Goal: Navigation & Orientation: Understand site structure

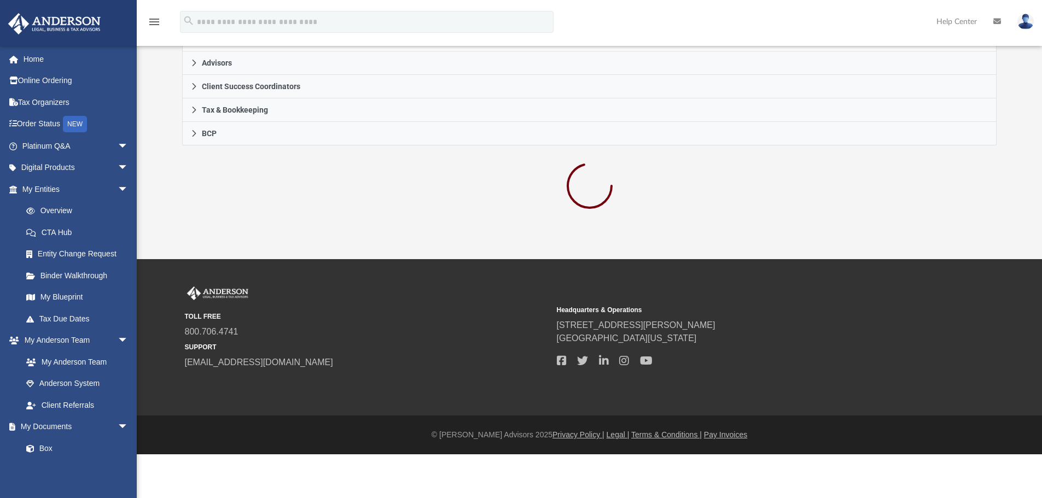
scroll to position [251, 0]
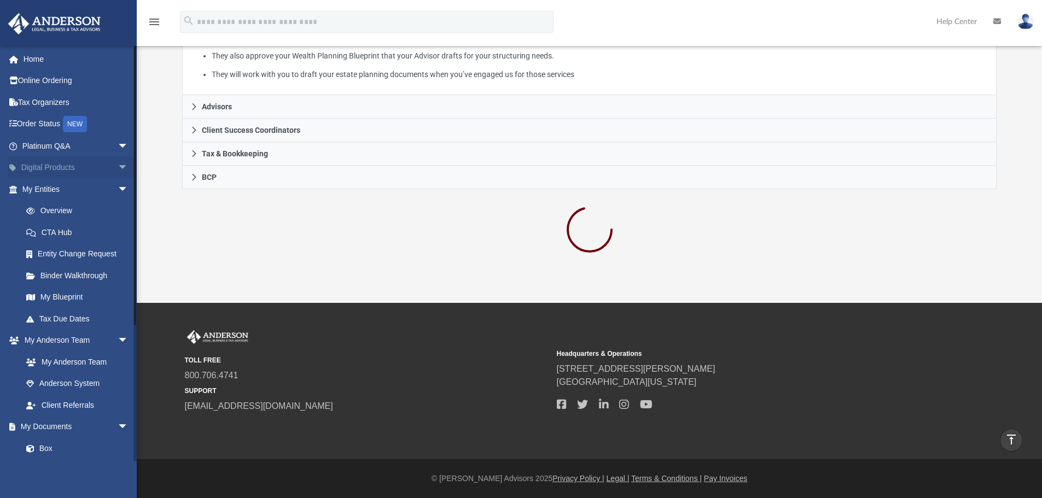
click at [118, 166] on span "arrow_drop_down" at bounding box center [129, 168] width 22 height 22
click at [118, 166] on span "arrow_drop_up" at bounding box center [129, 168] width 22 height 22
click at [118, 340] on span "arrow_drop_down" at bounding box center [129, 341] width 22 height 22
click at [118, 190] on span "arrow_drop_down" at bounding box center [129, 189] width 22 height 22
click at [118, 167] on span "arrow_drop_down" at bounding box center [129, 168] width 22 height 22
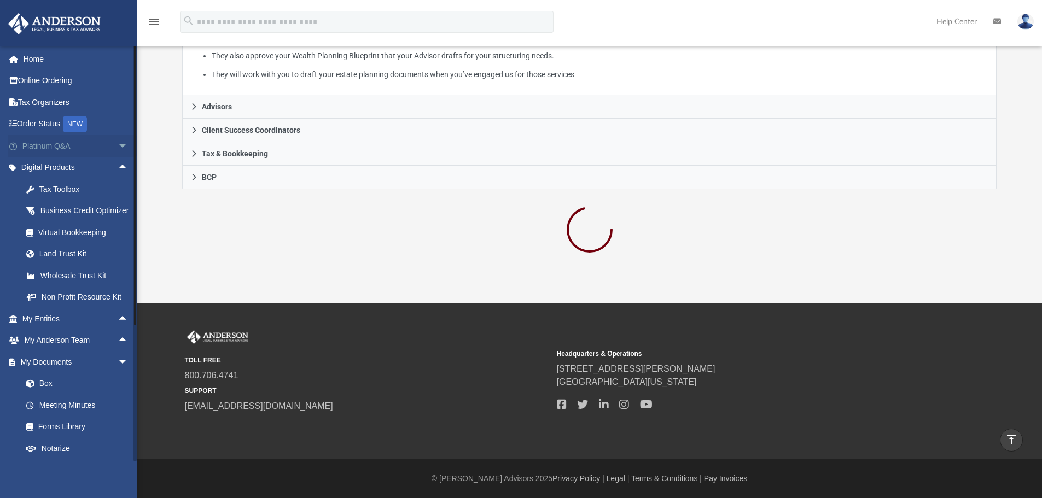
click at [118, 143] on span "arrow_drop_down" at bounding box center [129, 146] width 22 height 22
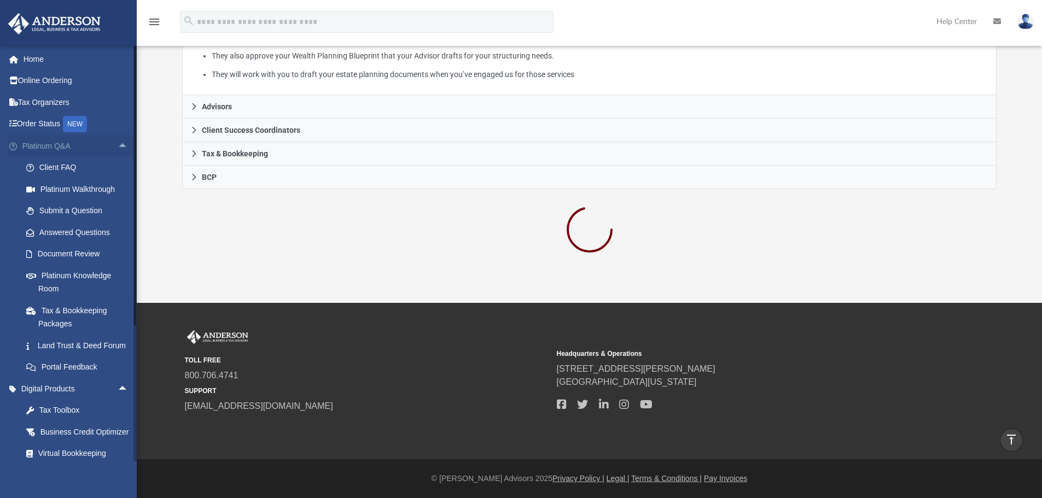
click at [118, 143] on span "arrow_drop_up" at bounding box center [129, 146] width 22 height 22
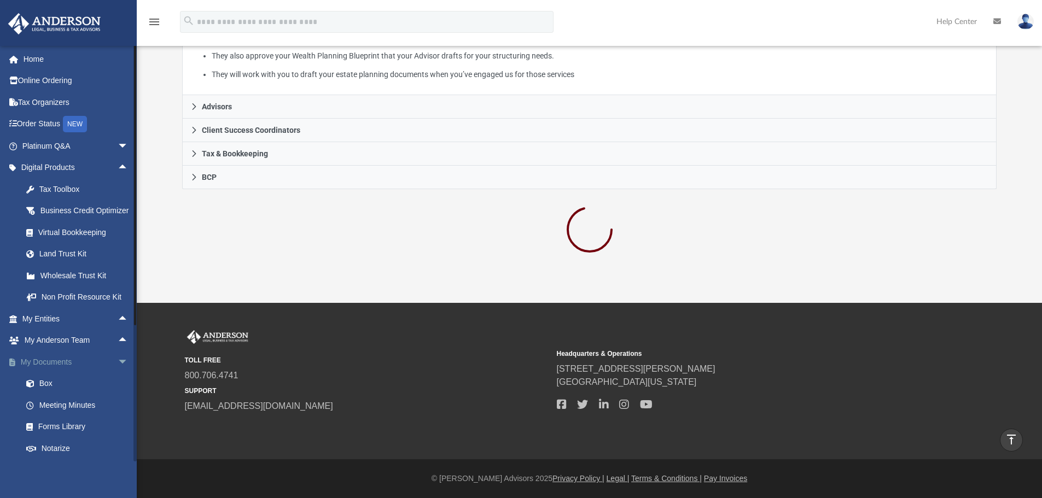
click at [118, 374] on span "arrow_drop_down" at bounding box center [129, 362] width 22 height 22
click at [118, 374] on span "arrow_drop_up" at bounding box center [129, 362] width 22 height 22
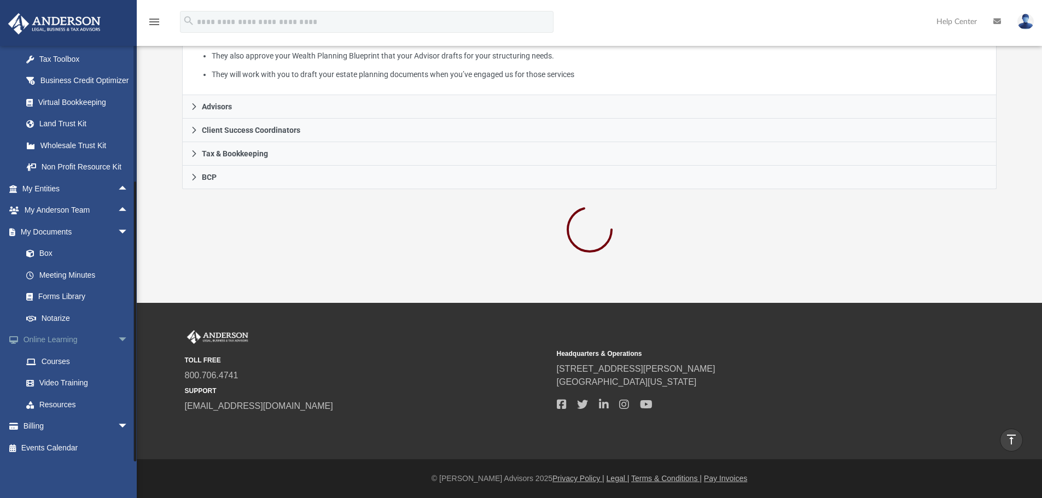
click at [118, 340] on span "arrow_drop_down" at bounding box center [129, 340] width 22 height 22
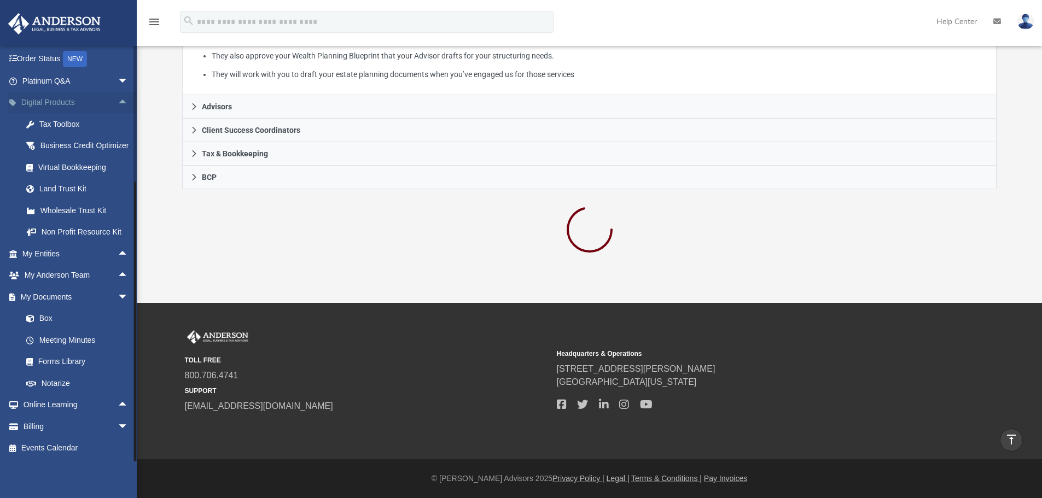
click at [118, 92] on span "arrow_drop_up" at bounding box center [129, 103] width 22 height 22
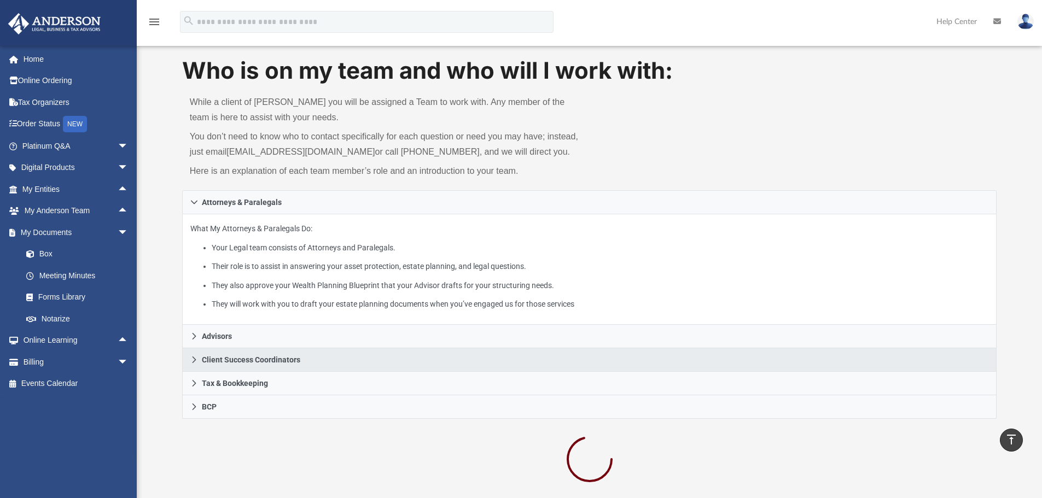
scroll to position [0, 0]
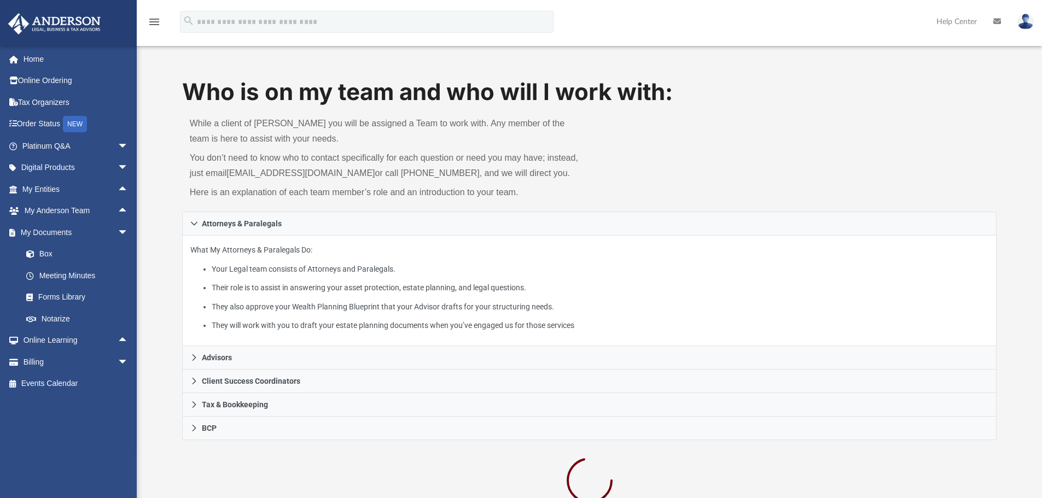
click at [100, 38] on link at bounding box center [67, 22] width 137 height 47
